Goal: Transaction & Acquisition: Purchase product/service

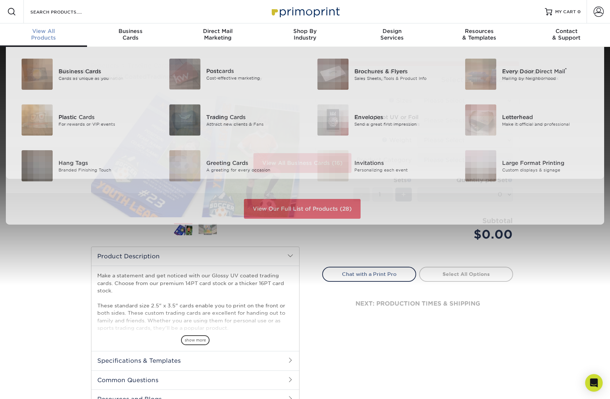
click at [41, 35] on div "View All Products" at bounding box center [43, 34] width 87 height 13
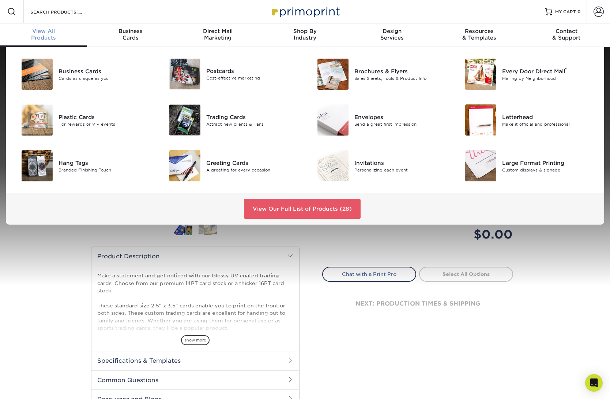
click at [44, 29] on span "View All" at bounding box center [43, 31] width 87 height 7
click at [296, 207] on link "View Our Full List of Products (28)" at bounding box center [302, 209] width 117 height 20
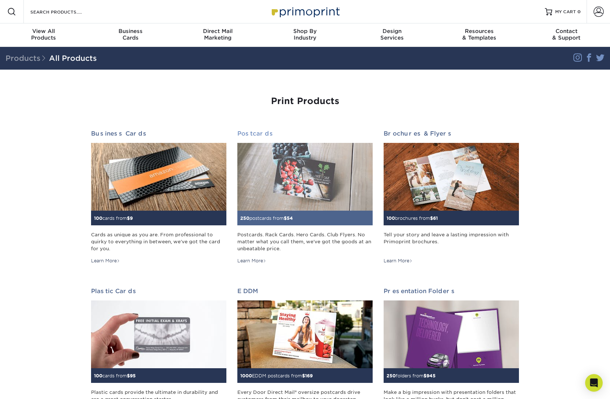
click at [277, 188] on img at bounding box center [304, 177] width 135 height 68
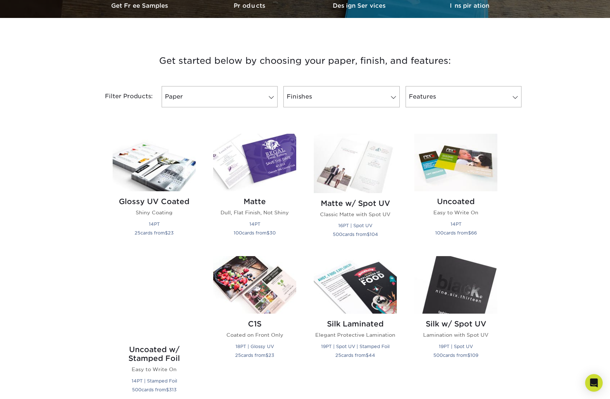
scroll to position [293, 0]
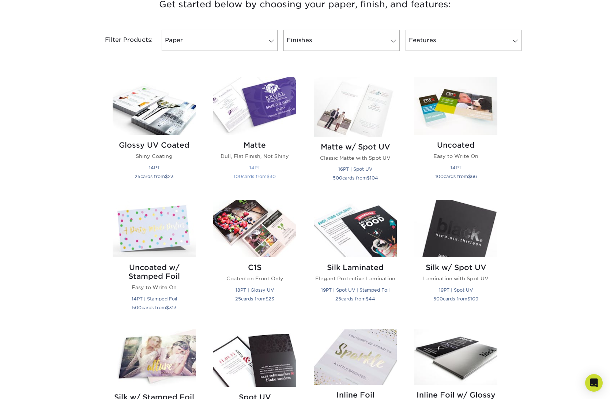
click at [271, 117] on img at bounding box center [254, 105] width 83 height 57
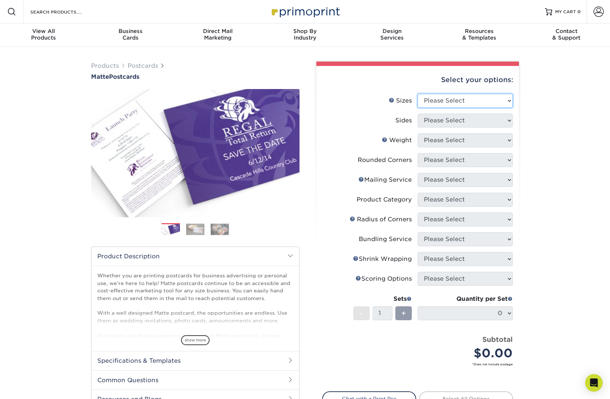
click at [484, 102] on select "Please Select 1.5" x 7" 2" x 4" 2" x 6" 2" x 7" 2" x 8" 2.12" x 5.5" 2.125" x 5…" at bounding box center [465, 101] width 95 height 14
select select "5.00x8.00"
click at [418, 94] on select "Please Select 1.5" x 7" 2" x 4" 2" x 6" 2" x 7" 2" x 8" 2.12" x 5.5" 2.125" x 5…" at bounding box center [465, 101] width 95 height 14
click at [479, 116] on select "Please Select Print Both Sides Print Front Only" at bounding box center [465, 120] width 95 height 14
select select "32d3c223-f82c-492b-b915-ba065a00862f"
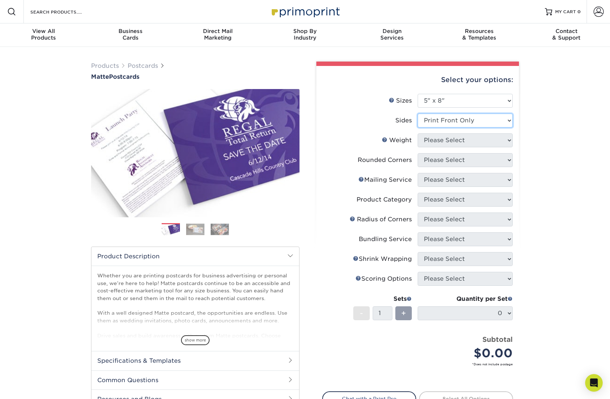
click at [418, 113] on select "Please Select Print Both Sides Print Front Only" at bounding box center [465, 120] width 95 height 14
click at [481, 139] on select "Please Select 14PT 16PT" at bounding box center [465, 140] width 95 height 14
select select "14PT"
click at [418, 133] on select "Please Select 14PT 16PT" at bounding box center [465, 140] width 95 height 14
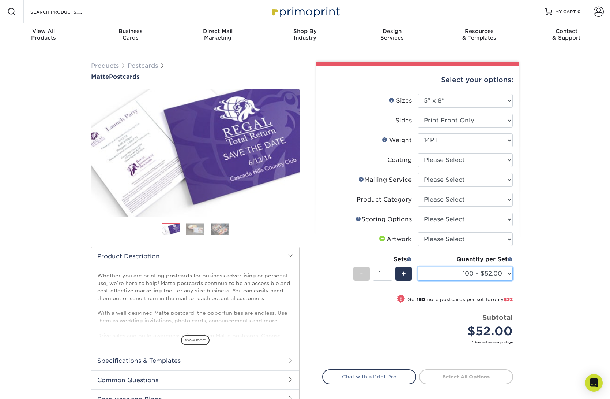
click at [493, 271] on select "100 – $52.00 250 – $84.00 500 – $116.00 1000 – $134.00 2500 – $220.00 5000 – $3…" at bounding box center [465, 273] width 95 height 14
click at [570, 146] on div "Products Postcards Matte Postcards Next $" at bounding box center [305, 250] width 610 height 407
click at [500, 98] on select "Please Select 1.5" x 7" 2" x 4" 2" x 6" 2" x 7" 2" x 8" 2.12" x 5.5" 2.125" x 5…" at bounding box center [465, 101] width 95 height 14
select select "5.00x7.00"
click at [418, 94] on select "Please Select 1.5" x 7" 2" x 4" 2" x 6" 2" x 7" 2" x 8" 2.12" x 5.5" 2.125" x 5…" at bounding box center [465, 101] width 95 height 14
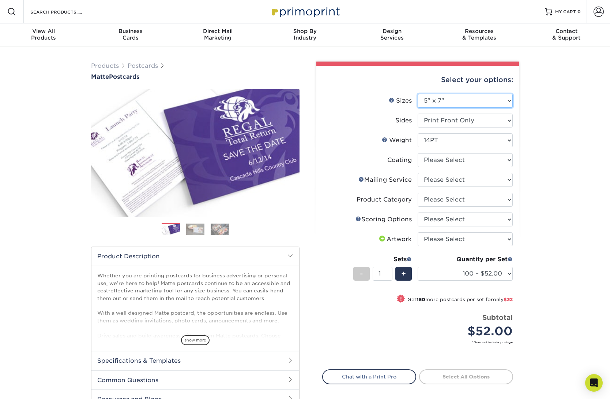
select select
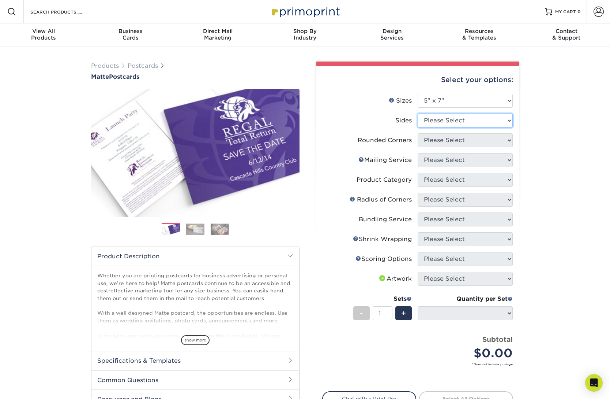
click at [484, 117] on select "Please Select Print Both Sides Print Front Only" at bounding box center [465, 120] width 95 height 14
select select "32d3c223-f82c-492b-b915-ba065a00862f"
click at [418, 113] on select "Please Select Print Both Sides Print Front Only" at bounding box center [465, 120] width 95 height 14
select select
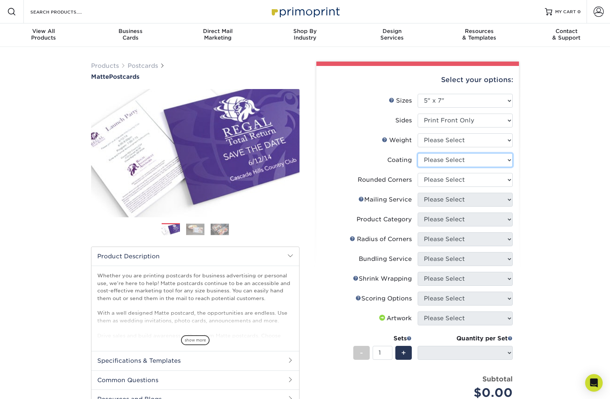
click at [469, 159] on select at bounding box center [465, 160] width 95 height 14
click at [467, 139] on select "Please Select 14PT 16PT" at bounding box center [465, 140] width 95 height 14
select select "16PT"
click at [418, 133] on select "Please Select 14PT 16PT" at bounding box center [465, 140] width 95 height 14
select select
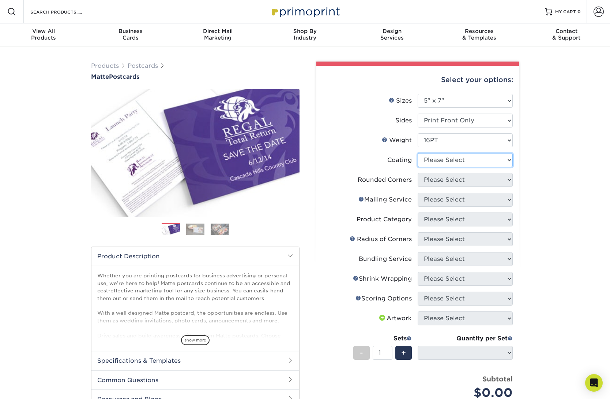
click at [491, 160] on select at bounding box center [465, 160] width 95 height 14
select select "121bb7b5-3b4d-429f-bd8d-bbf80e953313"
click at [418, 153] on select at bounding box center [465, 160] width 95 height 14
select select
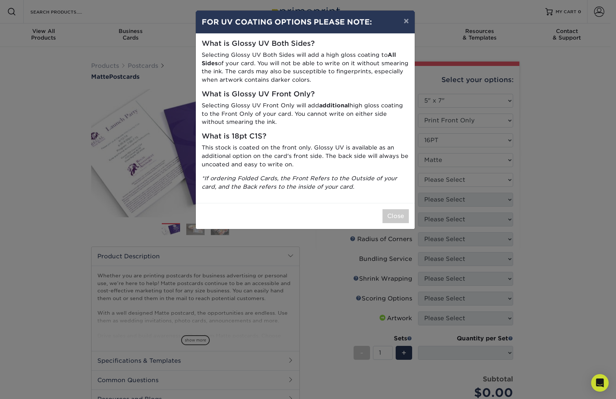
click at [531, 238] on div "× FOR UV COATING OPTIONS PLEASE NOTE: What is Glossy UV Both Sides? Selecting G…" at bounding box center [308, 199] width 616 height 399
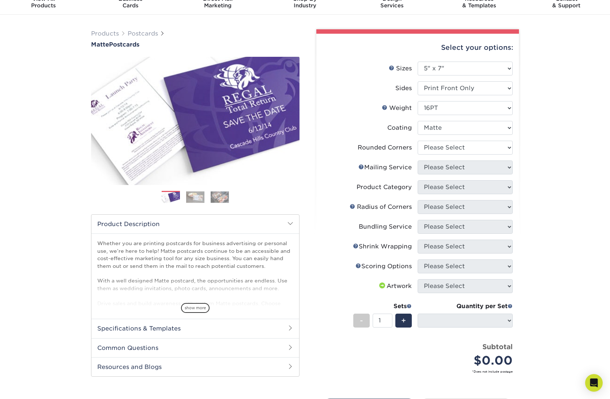
scroll to position [49, 0]
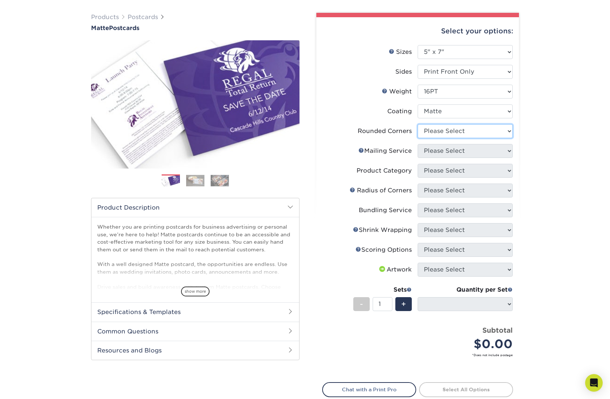
click at [476, 137] on select "Please Select Yes - Round 4 Corners No" at bounding box center [465, 131] width 95 height 14
select select "0"
click at [418, 124] on select "Please Select Yes - Round 4 Corners No" at bounding box center [465, 131] width 95 height 14
select select "-1"
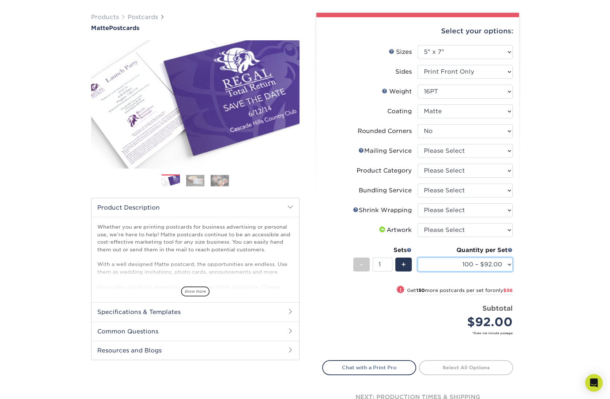
click at [496, 264] on select "100 – $92.00 250 – $148.00 500 – $190.00 1000 – $213.00 2500 – $345.00 5000 – $…" at bounding box center [465, 264] width 95 height 14
click at [568, 204] on div "Products Postcards Matte Postcards Next $" at bounding box center [305, 221] width 610 height 447
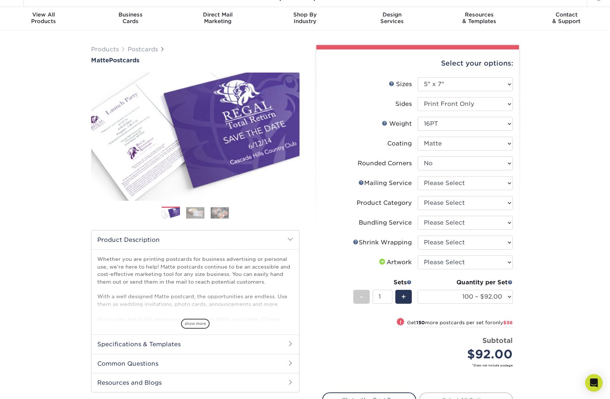
scroll to position [0, 0]
